Goal: Feedback & Contribution: Submit feedback/report problem

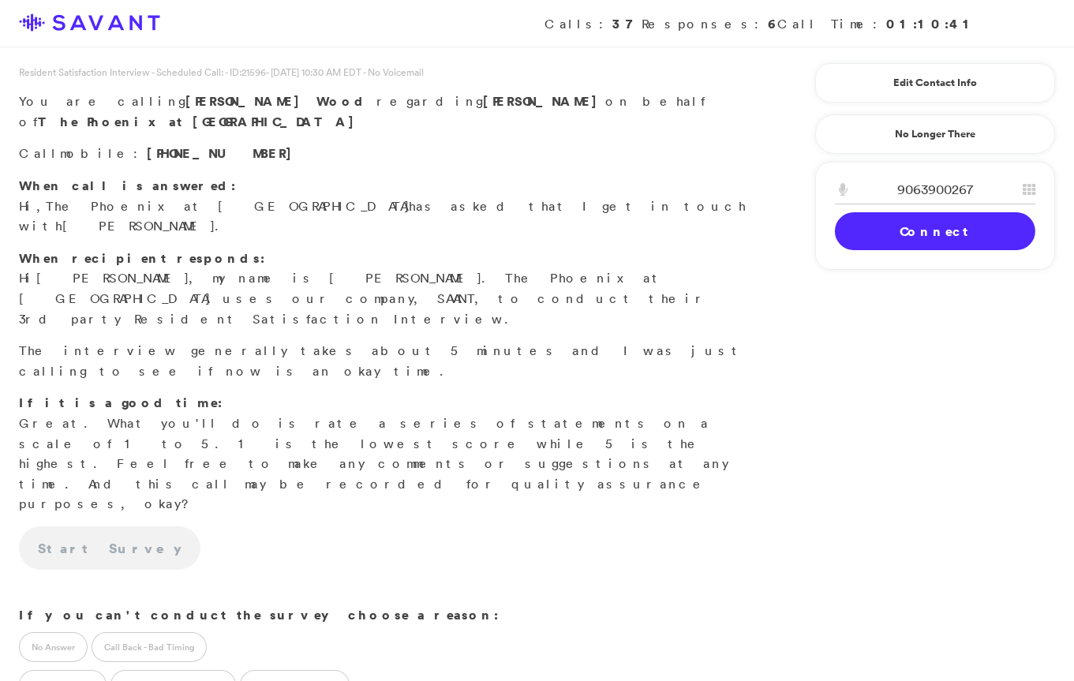
click at [901, 226] on link "Connect" at bounding box center [935, 231] width 200 height 38
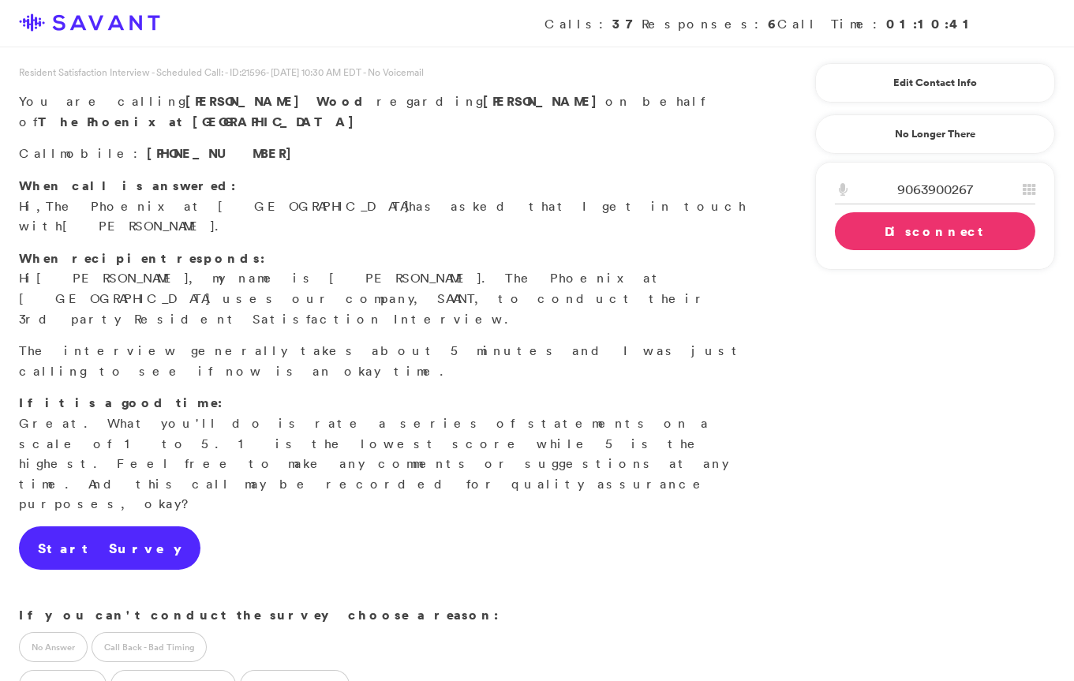
click at [105, 526] on link "Start Survey" at bounding box center [110, 548] width 182 height 44
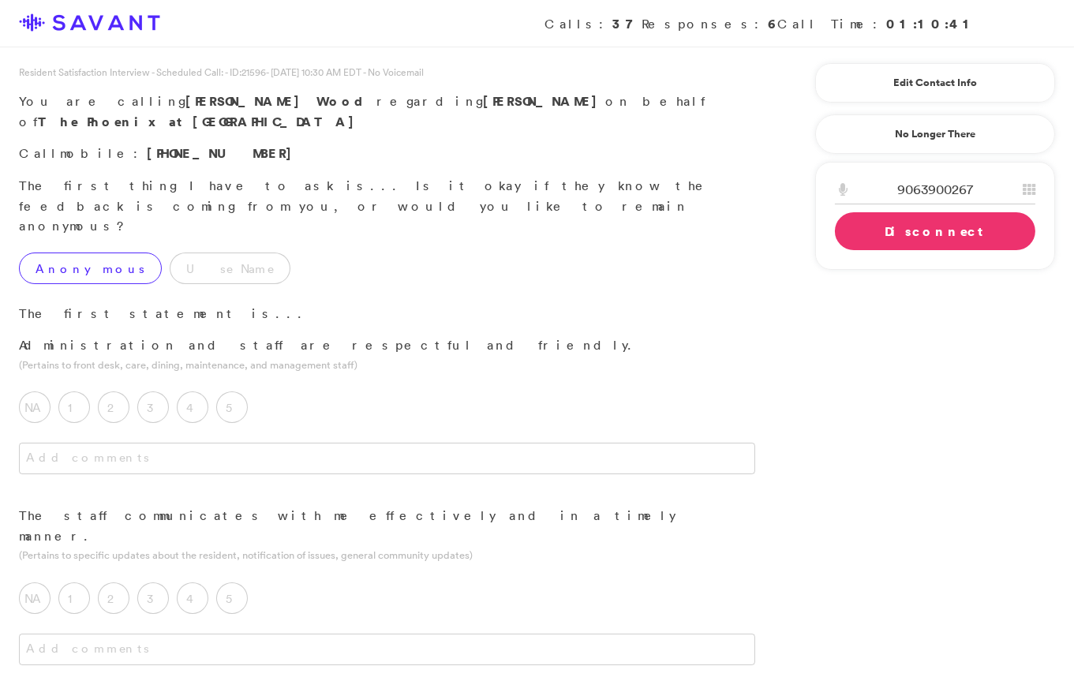
click at [100, 253] on label "Anonymous" at bounding box center [90, 269] width 143 height 32
click at [239, 391] on div "5" at bounding box center [235, 410] width 39 height 39
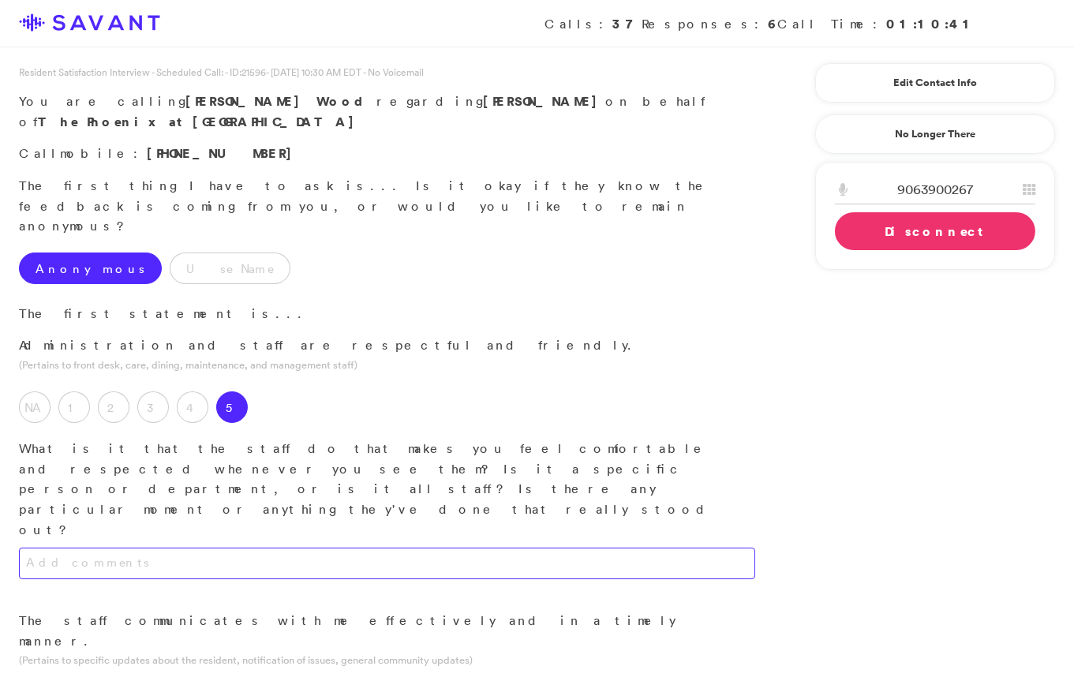
click at [276, 548] on textarea at bounding box center [387, 564] width 736 height 32
type textarea "t"
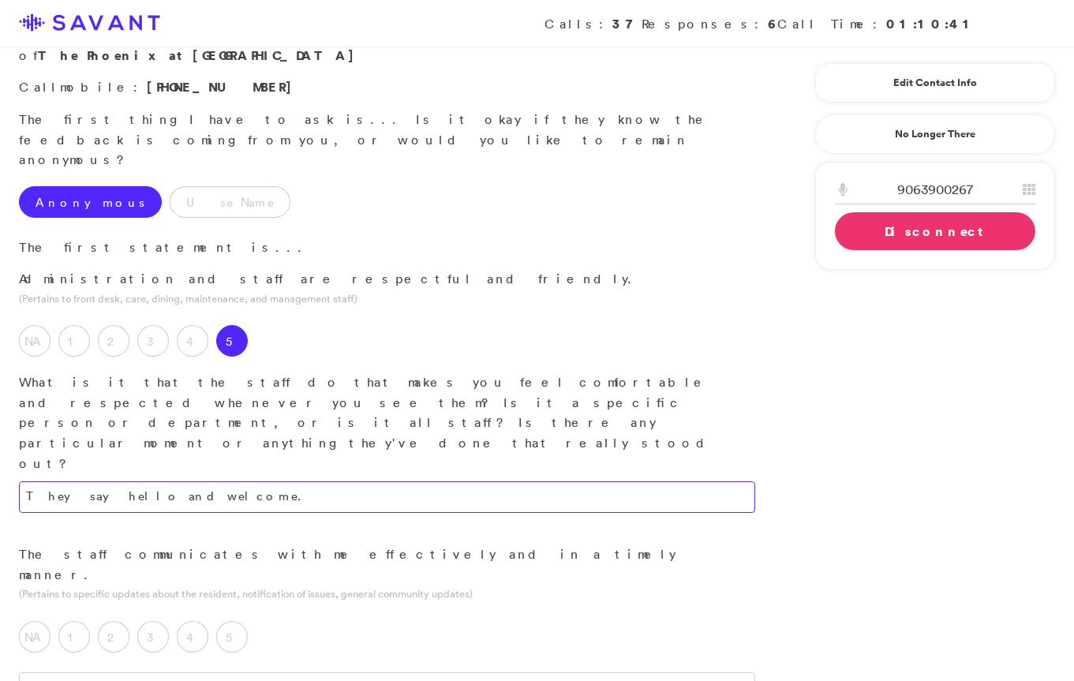
scroll to position [68, 0]
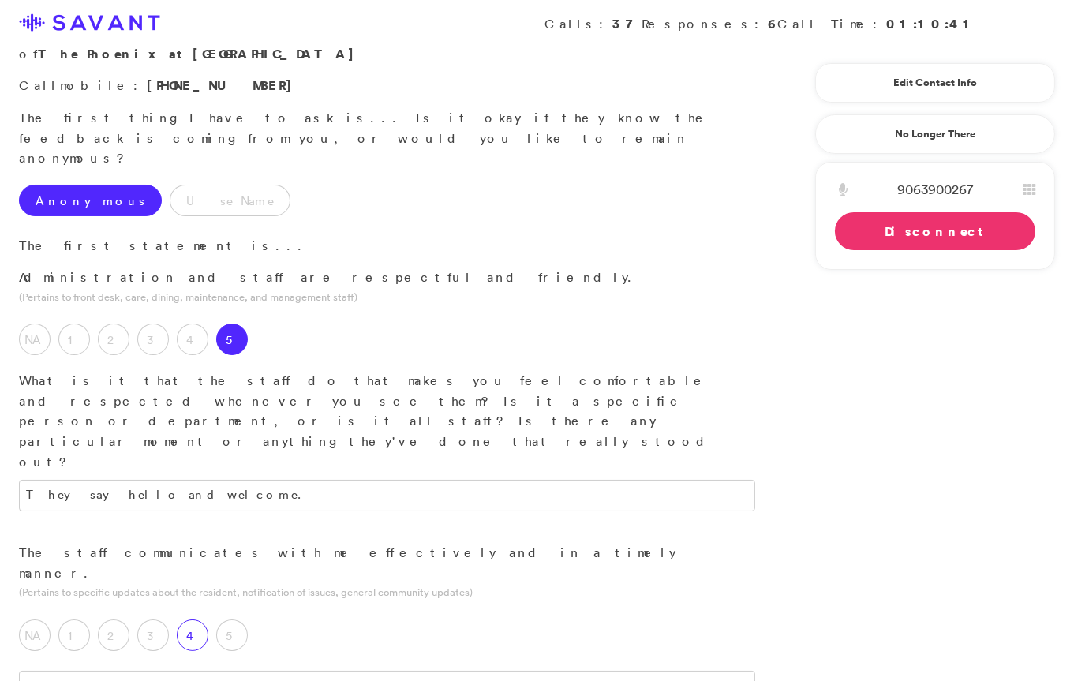
click at [184, 619] on label "4" at bounding box center [193, 635] width 32 height 32
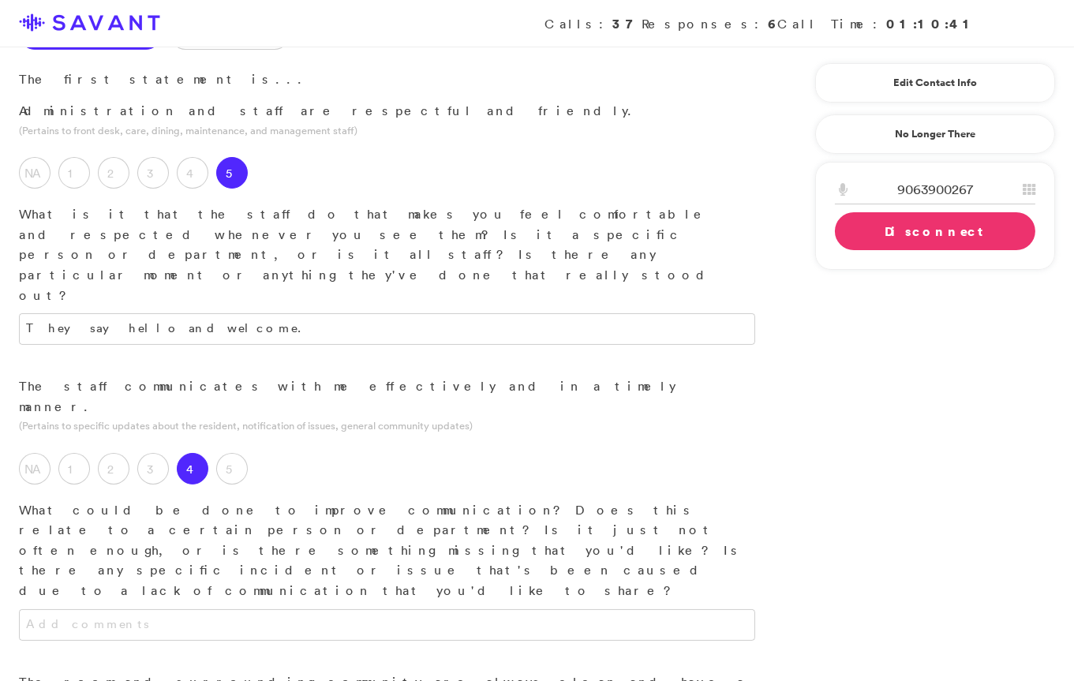
scroll to position [245, 0]
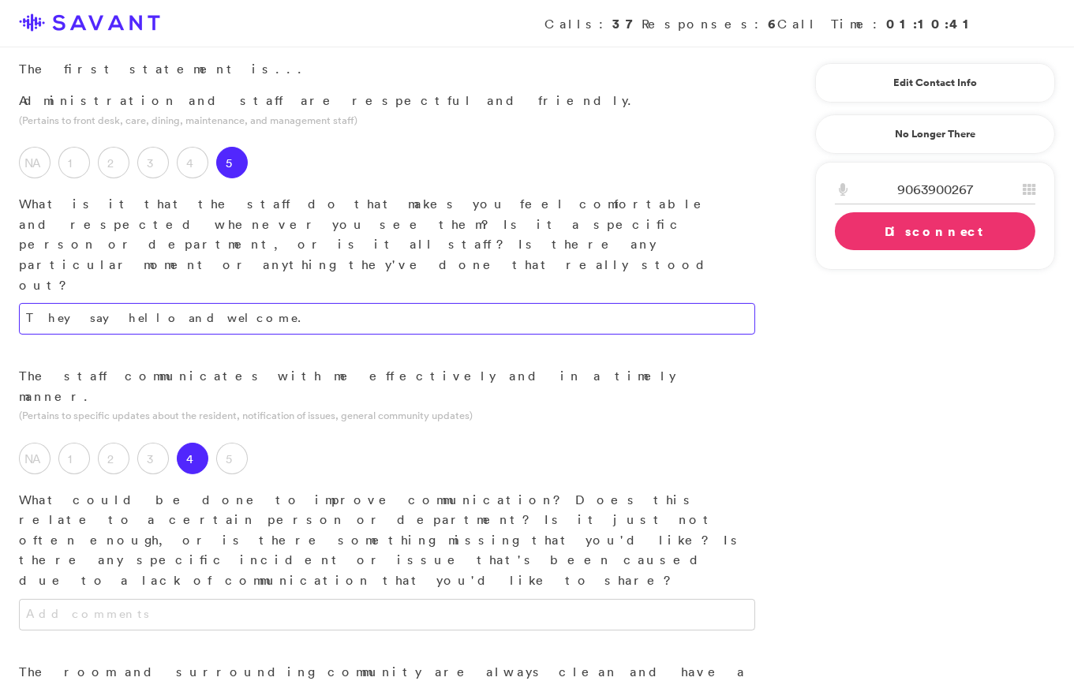
click at [76, 303] on textarea "They say hello and welcome." at bounding box center [387, 319] width 736 height 32
click at [139, 303] on textarea "They say "hello," and welcome." at bounding box center [387, 319] width 736 height 32
click at [195, 303] on textarea "They say "hello," and "welcome." at bounding box center [387, 319] width 736 height 32
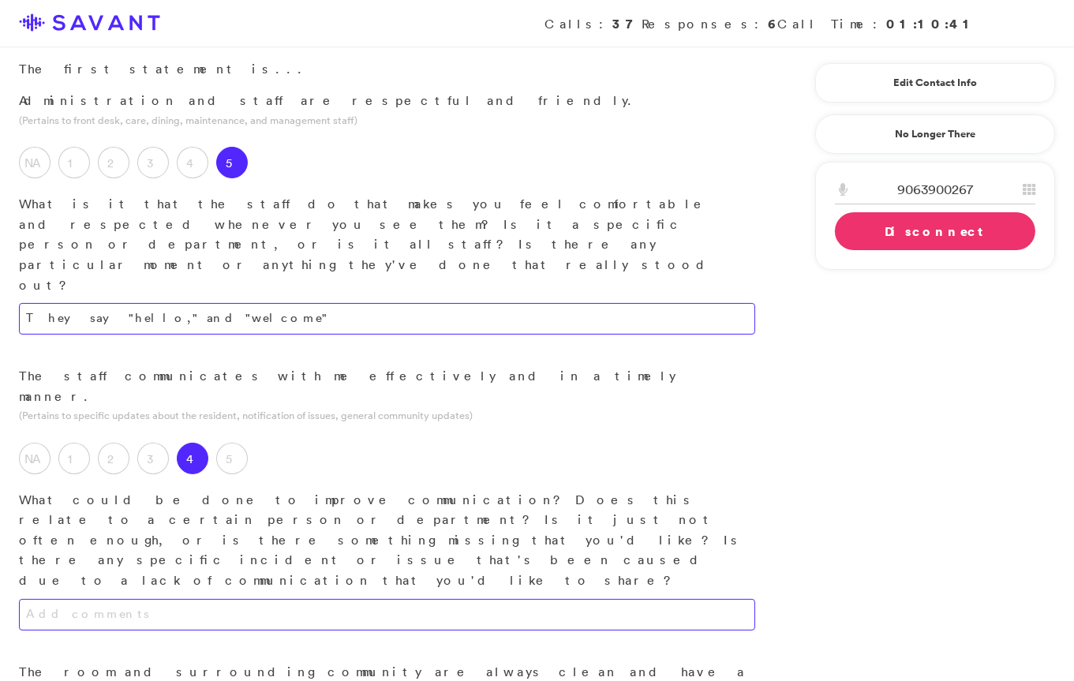
type textarea "They say "hello," and "welcome""
click at [214, 599] on textarea at bounding box center [387, 615] width 736 height 32
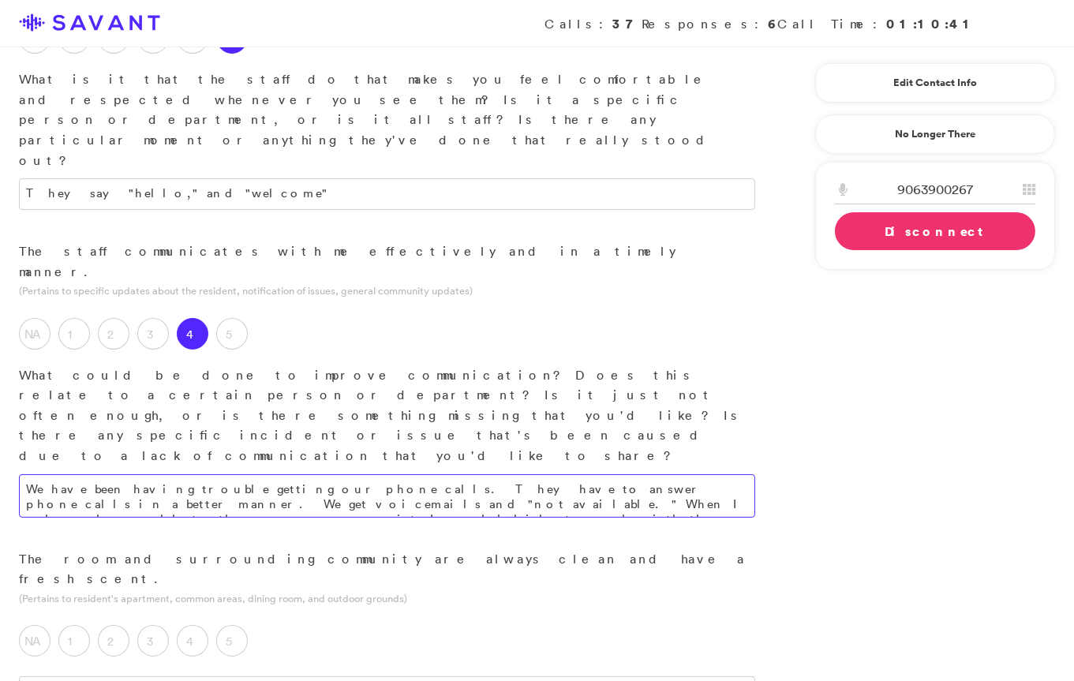
scroll to position [392, 0]
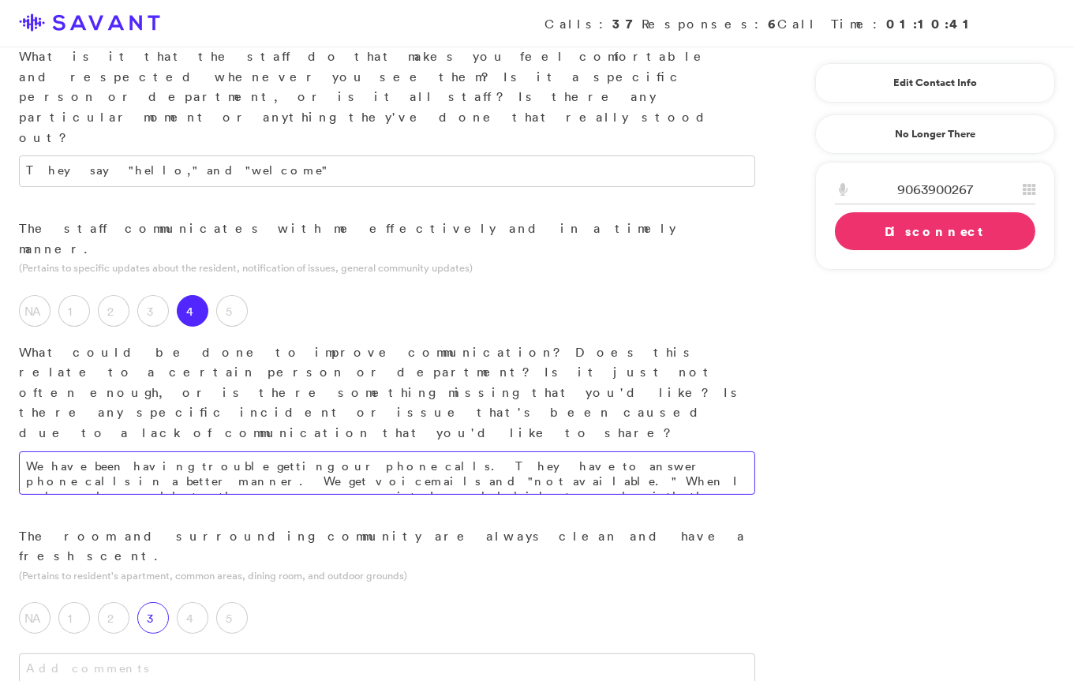
type textarea "We have been having trouble getting our phone calls. They have to answer phone …"
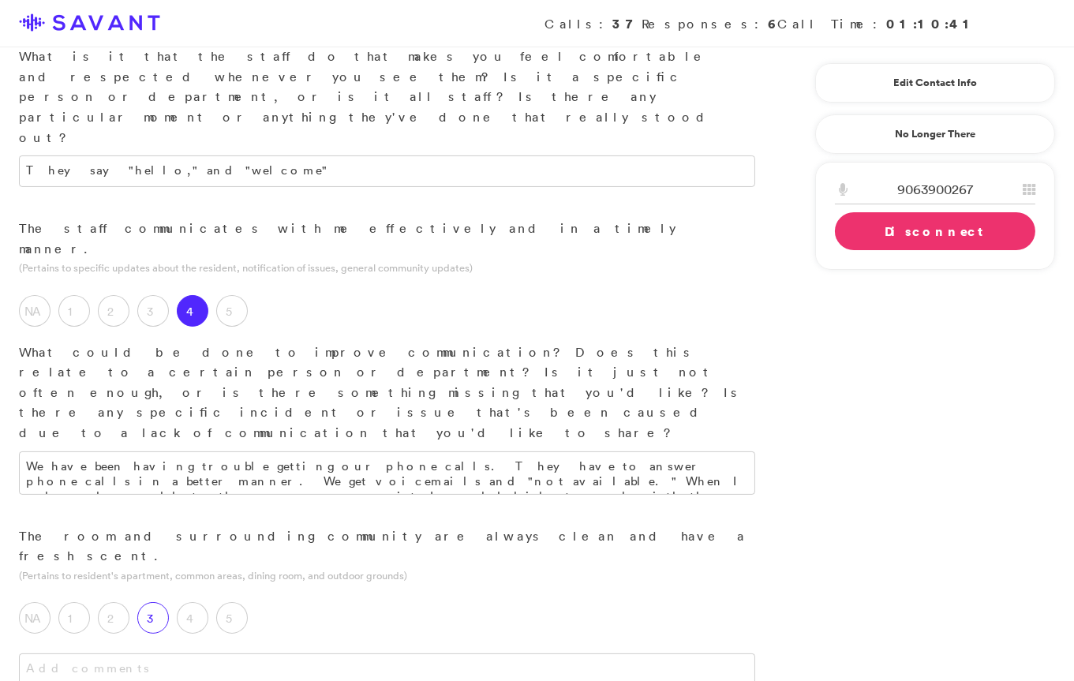
click at [151, 602] on label "3" at bounding box center [153, 618] width 32 height 32
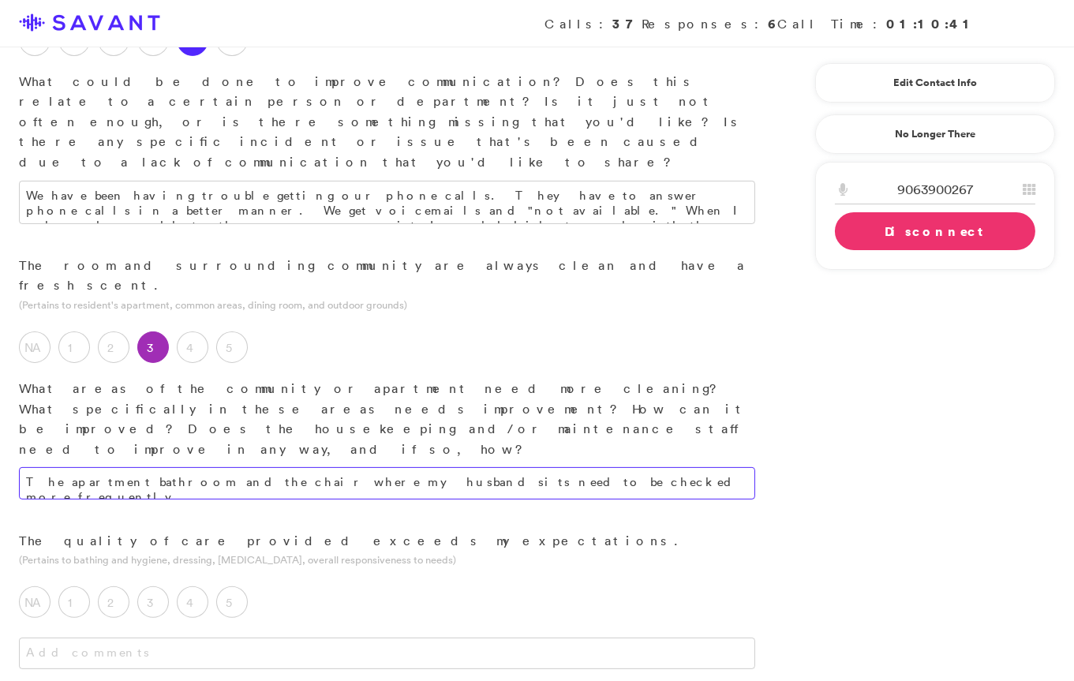
scroll to position [693, 0]
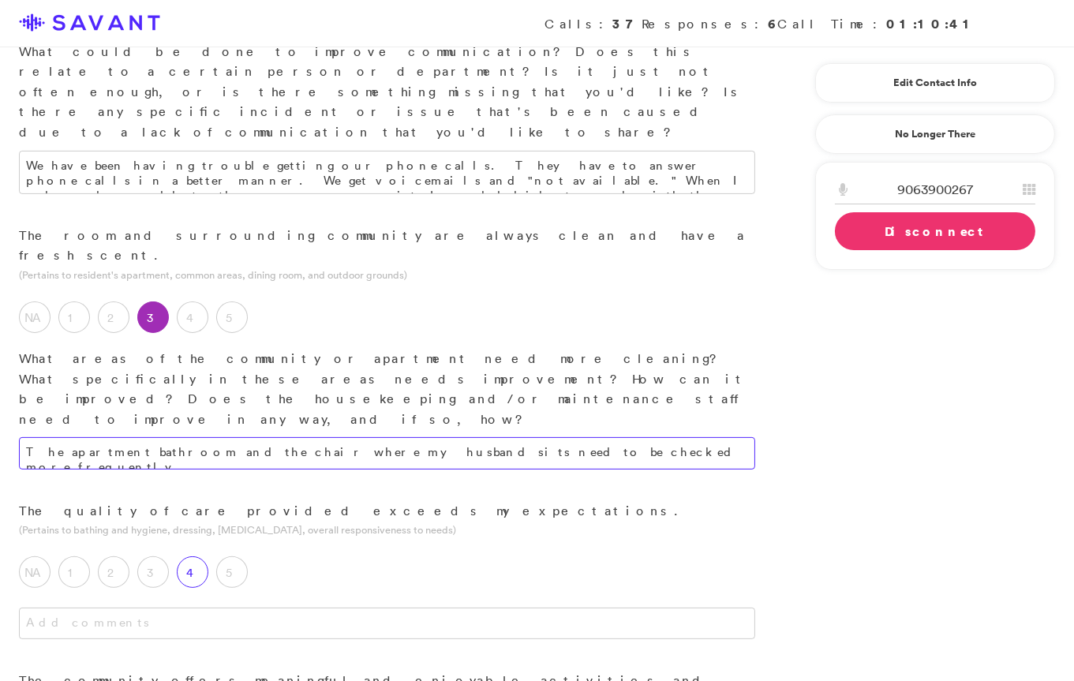
type textarea "The apartment bathroom and the chair where my husband sits need to be checked m…"
click at [196, 556] on label "4" at bounding box center [193, 572] width 32 height 32
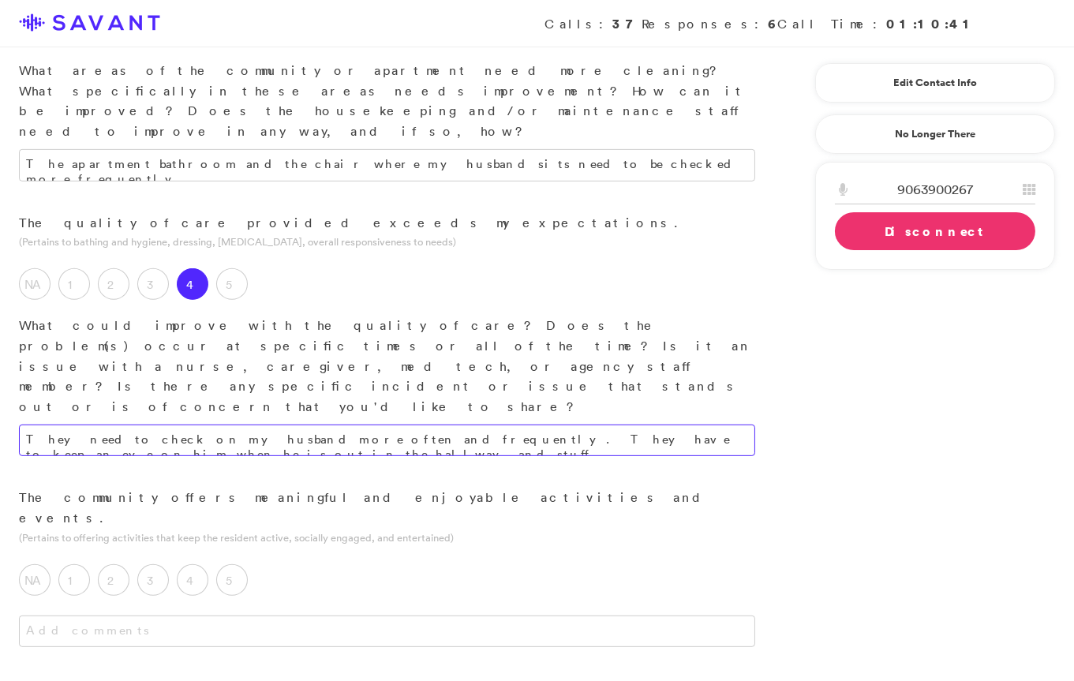
scroll to position [986, 0]
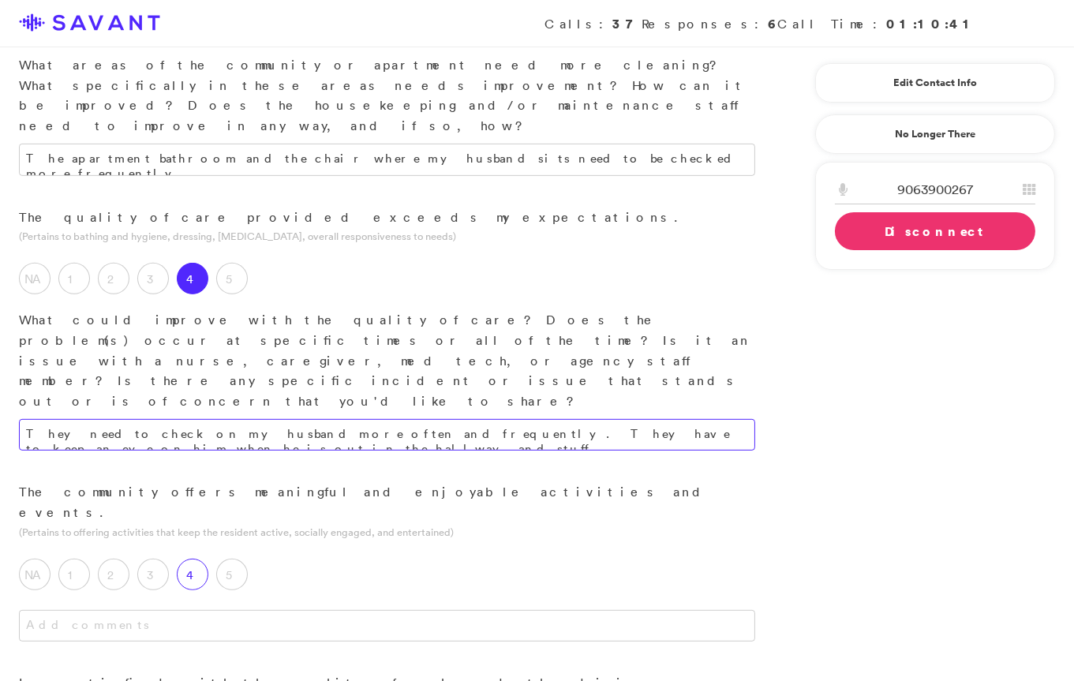
type textarea "They need to check on my husband more often and frequently. They have to keep a…"
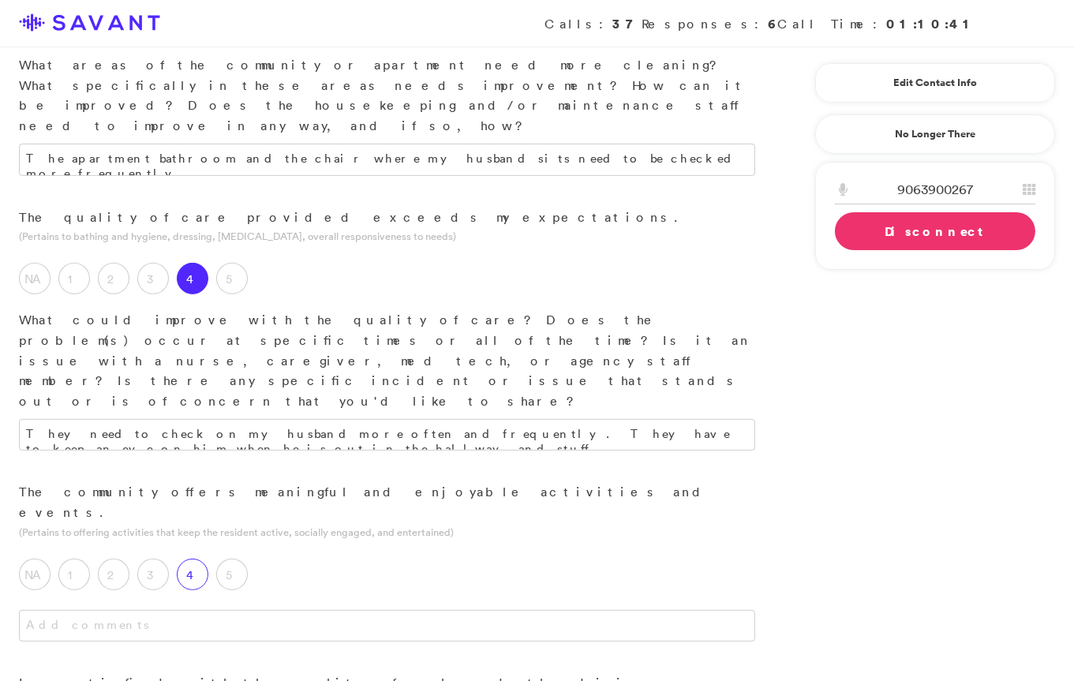
click at [185, 559] on div "4" at bounding box center [196, 578] width 39 height 39
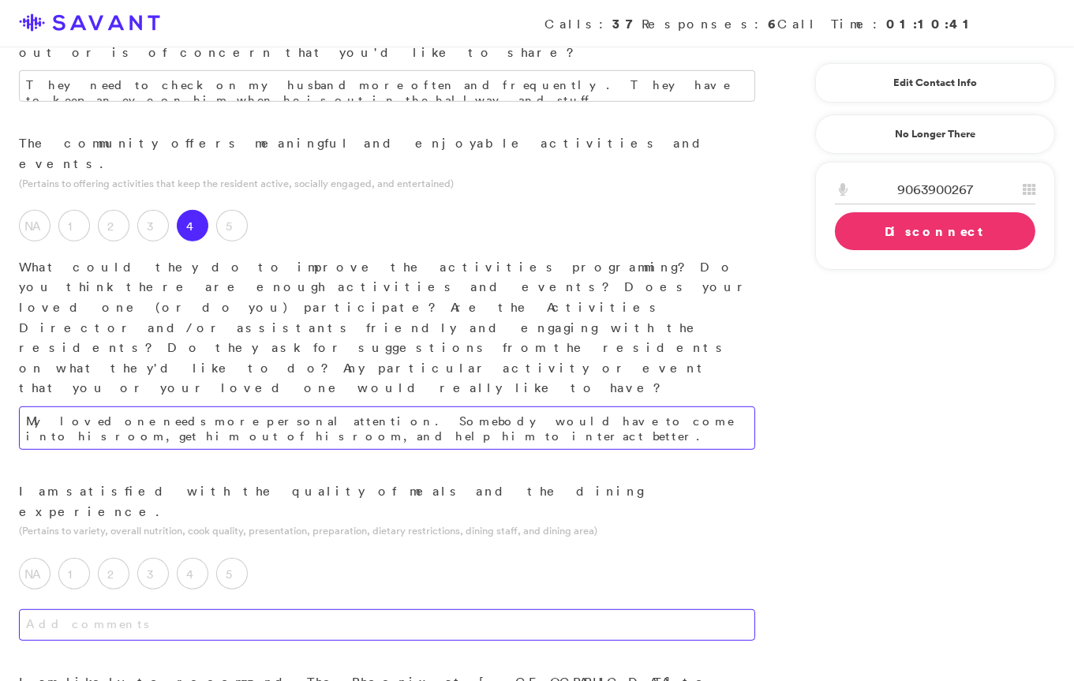
scroll to position [1368, 0]
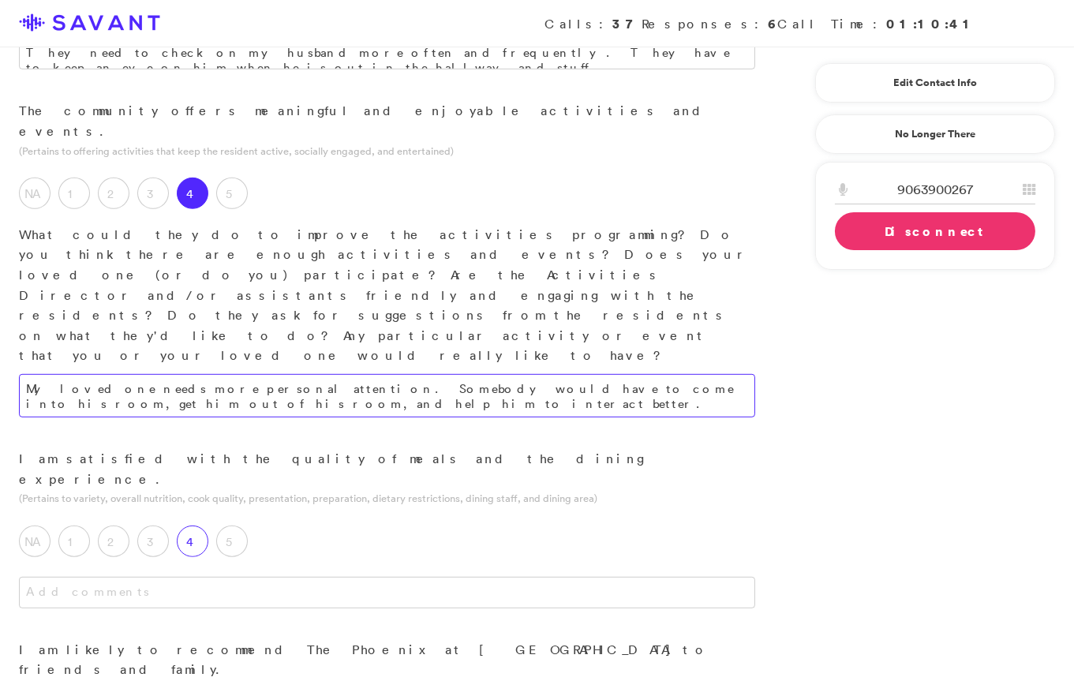
type textarea "My loved one needs more personal attention. Somebody would have to come into hi…"
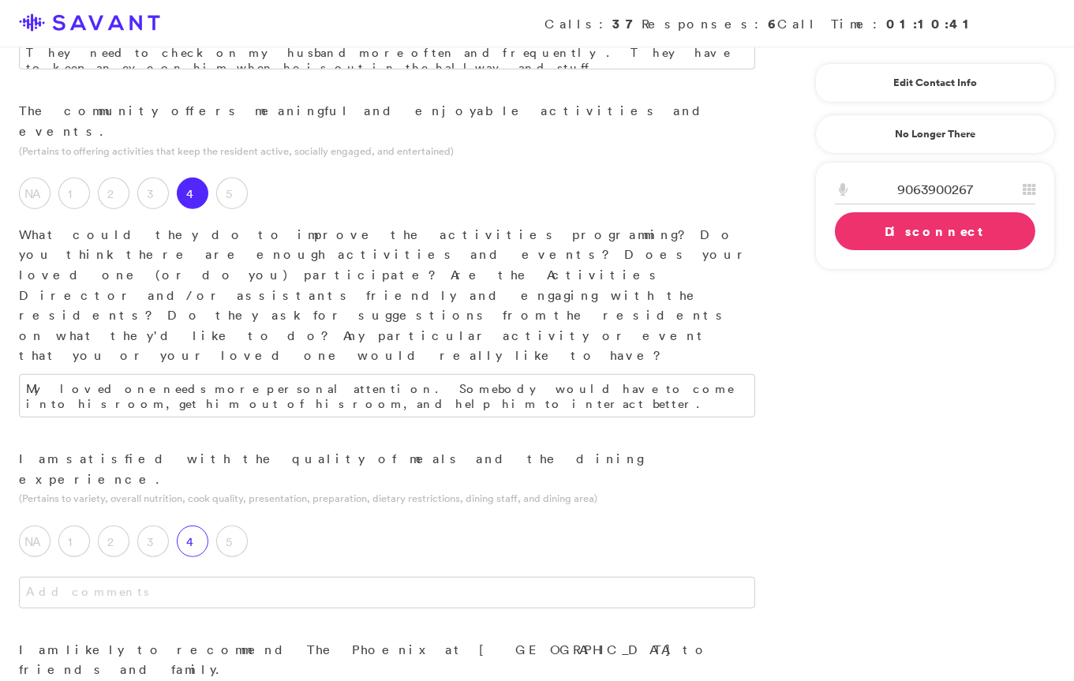
click at [195, 526] on label "4" at bounding box center [193, 542] width 32 height 32
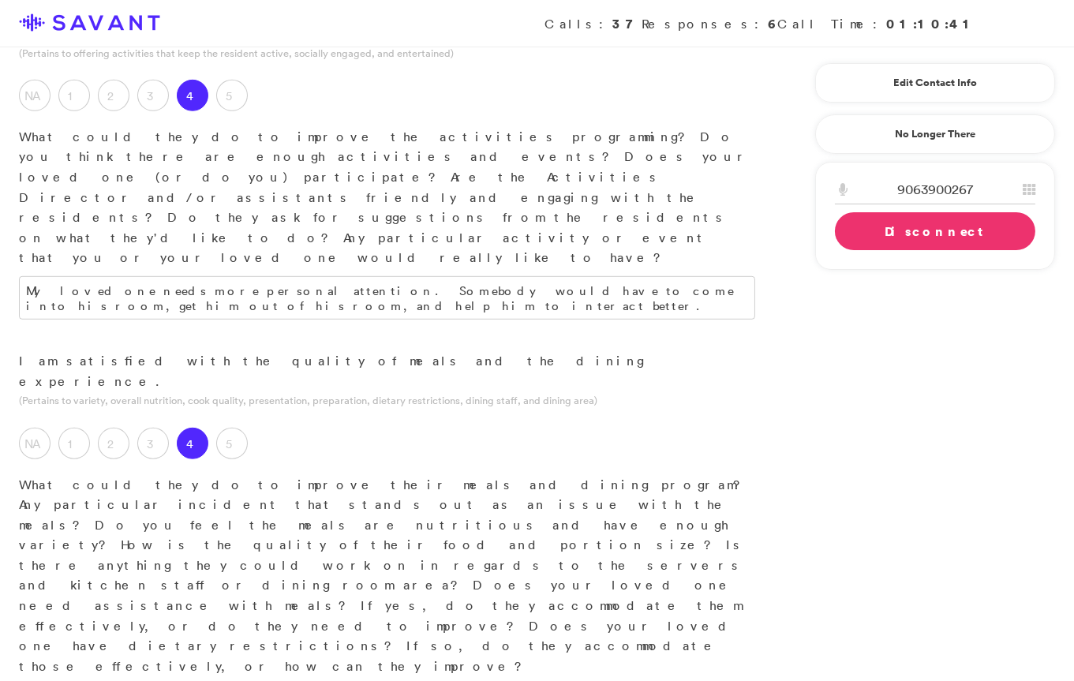
scroll to position [1480, 0]
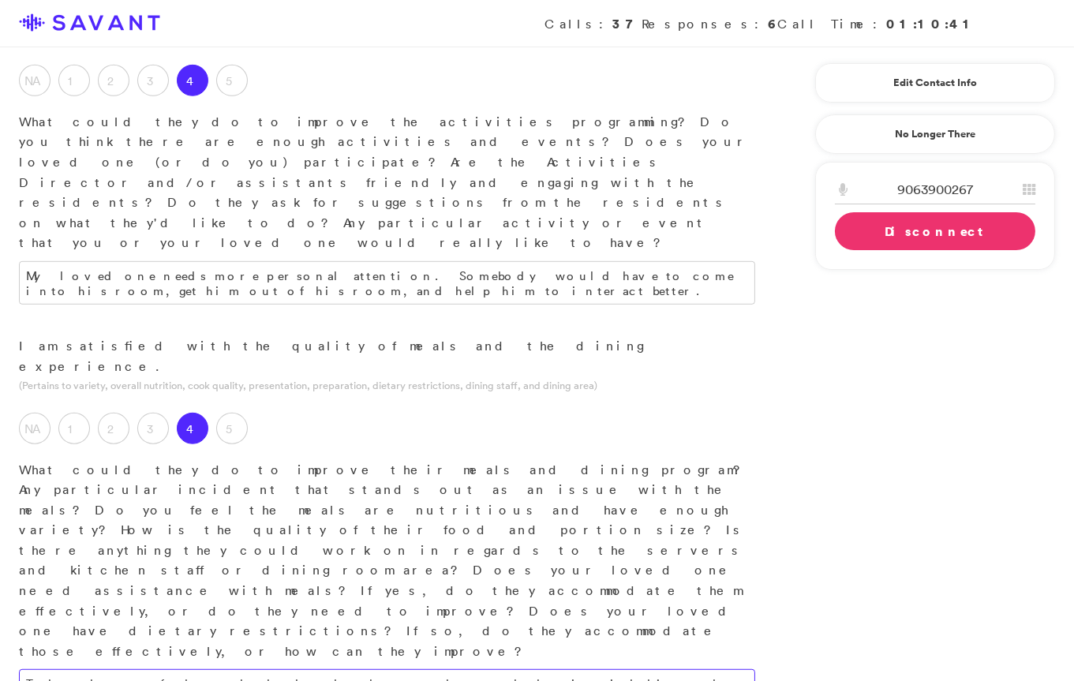
type textarea "They have to feed my husband and make sure that somebody is with him and feedin…"
type textarea "I"
type textarea "W"
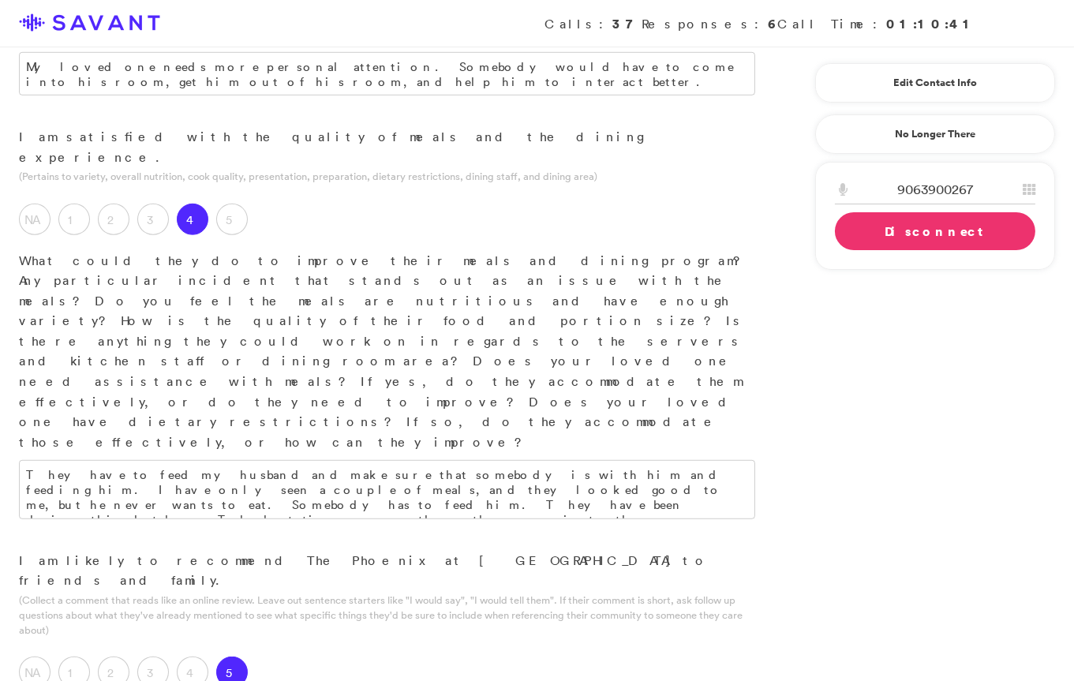
scroll to position [1694, 0]
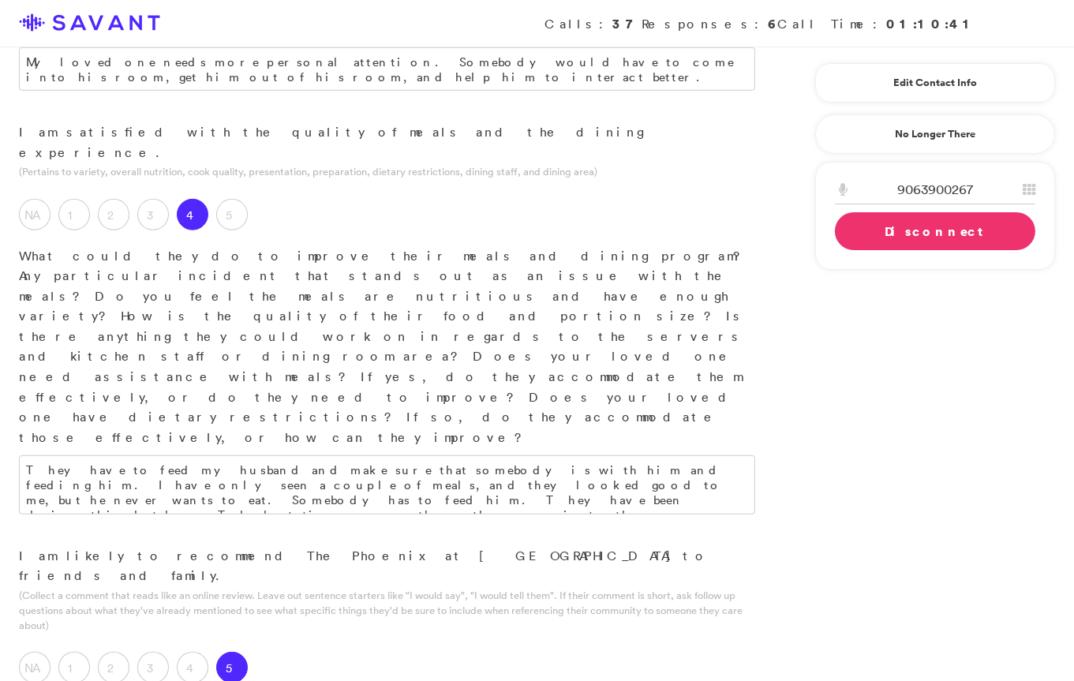
type textarea "The location."
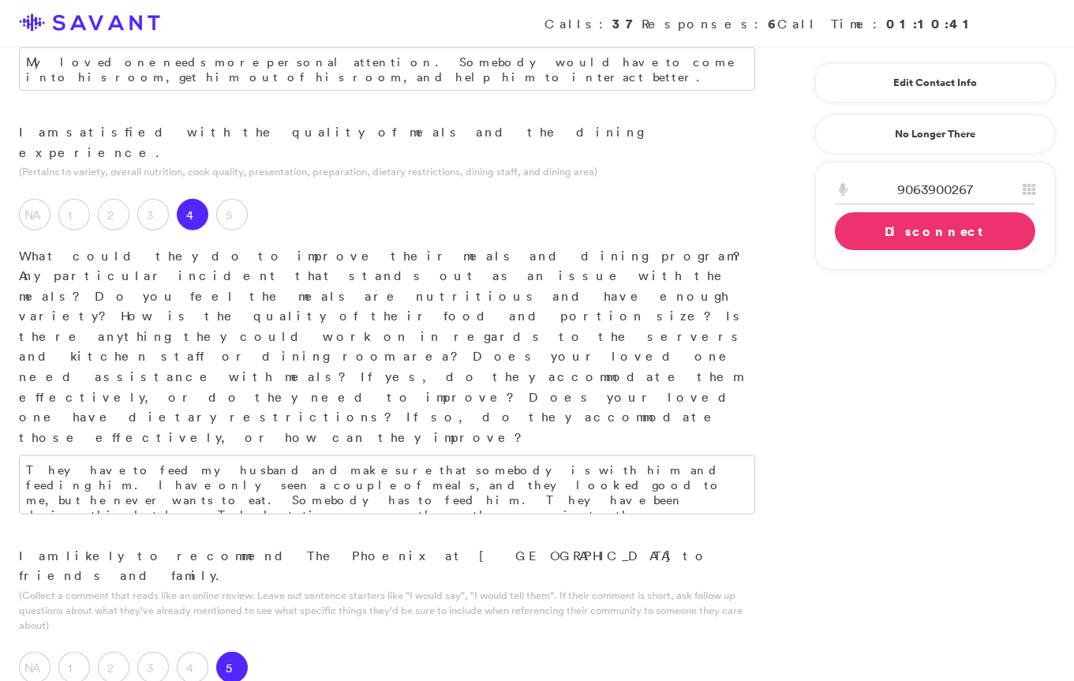
type textarea "He needs more medical attention, like his medications have to be re-evaluated a…"
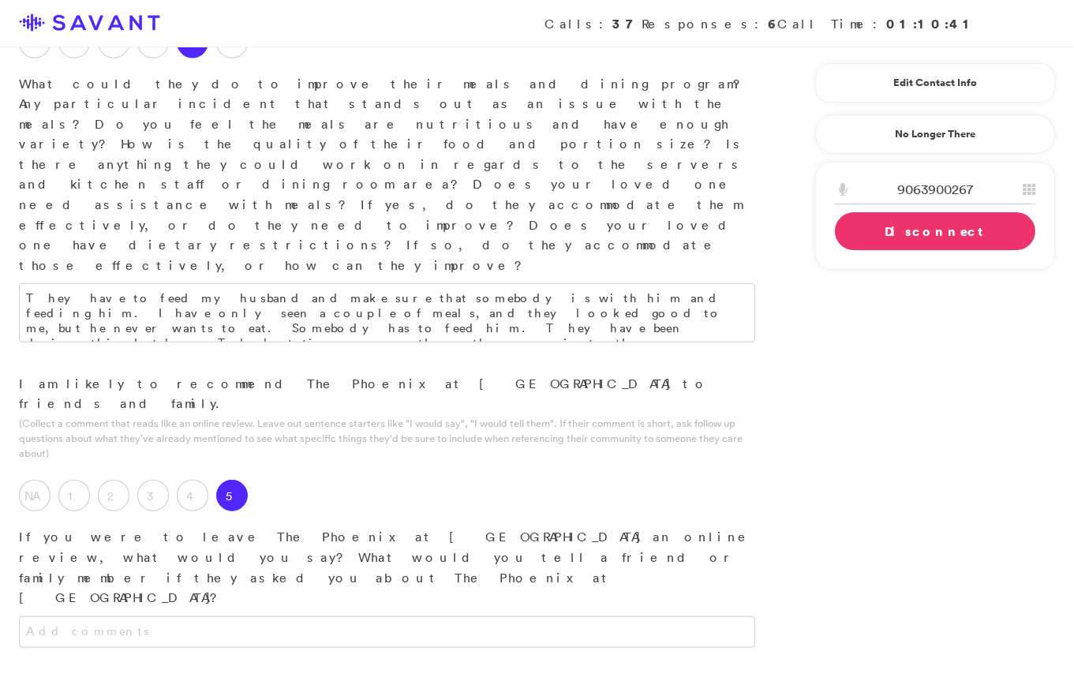
scroll to position [1908, 0]
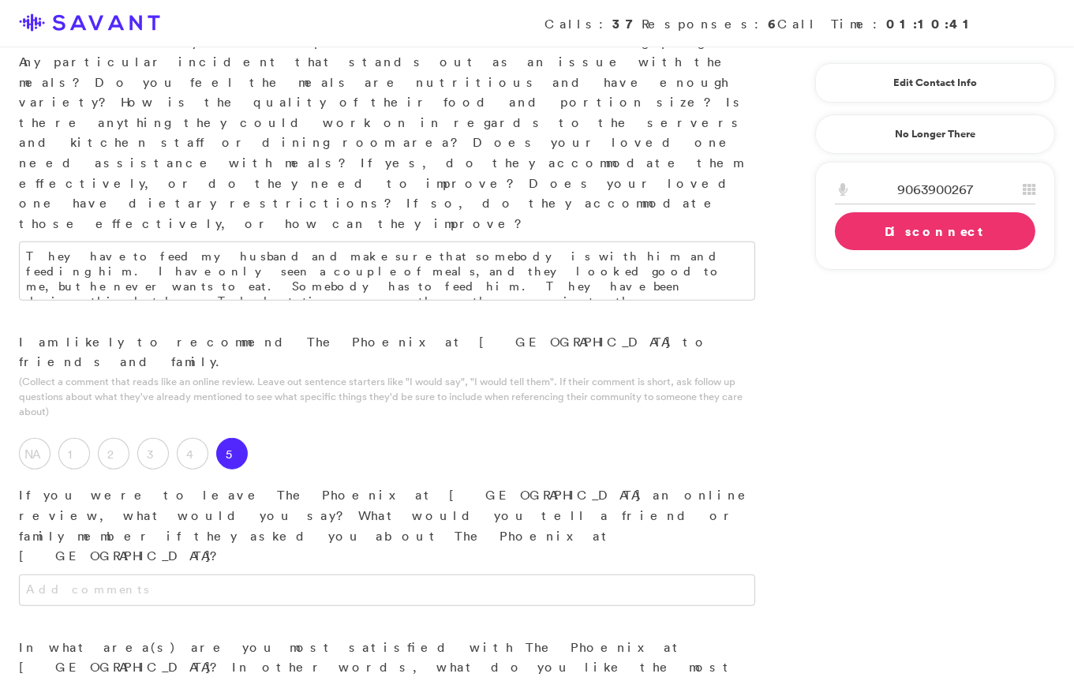
click at [885, 233] on link "Disconnect" at bounding box center [935, 231] width 200 height 38
